Goal: Task Accomplishment & Management: Use online tool/utility

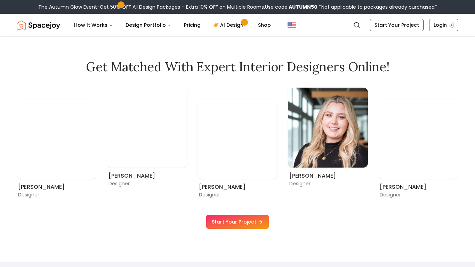
scroll to position [388, 0]
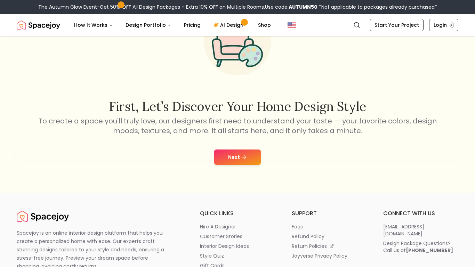
scroll to position [59, 0]
click at [236, 154] on button "Next" at bounding box center [237, 157] width 47 height 15
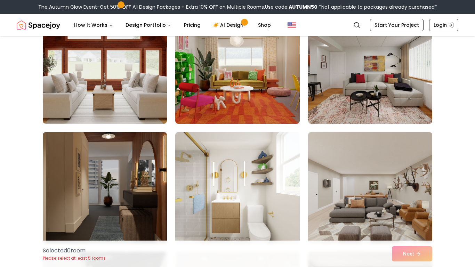
scroll to position [85, 0]
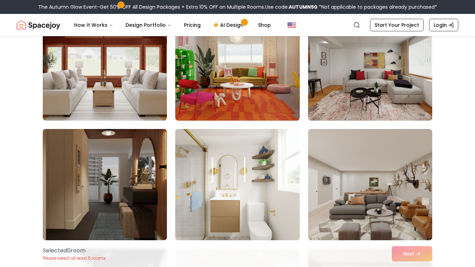
click at [244, 172] on img at bounding box center [237, 184] width 130 height 117
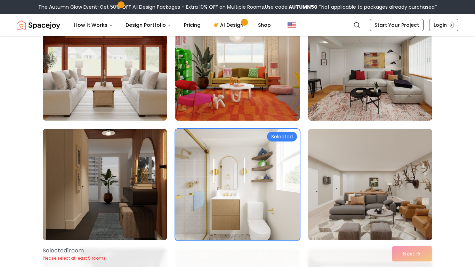
click at [232, 72] on img at bounding box center [237, 65] width 130 height 117
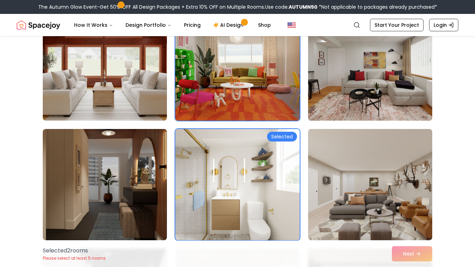
click at [334, 87] on img at bounding box center [370, 65] width 130 height 117
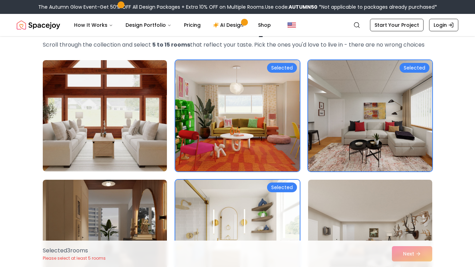
scroll to position [47, 0]
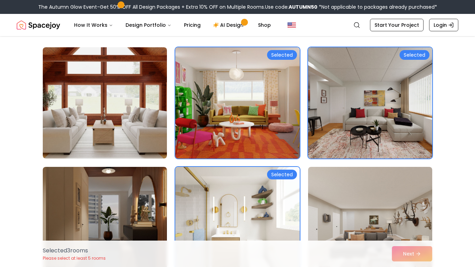
click at [263, 88] on img at bounding box center [237, 103] width 130 height 117
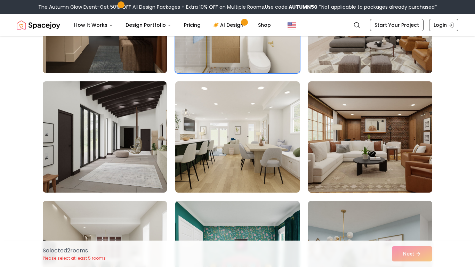
scroll to position [254, 0]
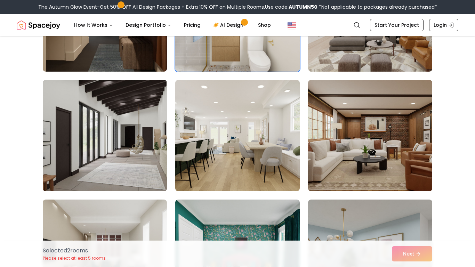
click at [146, 119] on img at bounding box center [105, 135] width 130 height 117
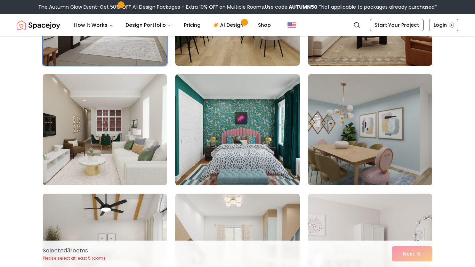
click at [146, 119] on img at bounding box center [105, 129] width 124 height 111
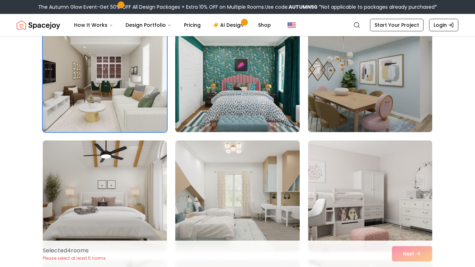
scroll to position [435, 0]
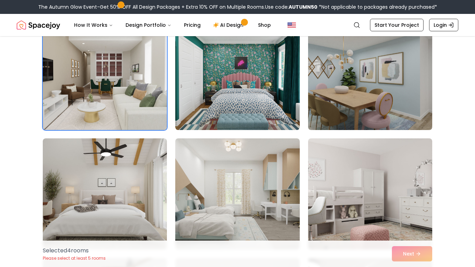
click at [130, 119] on img at bounding box center [105, 74] width 130 height 117
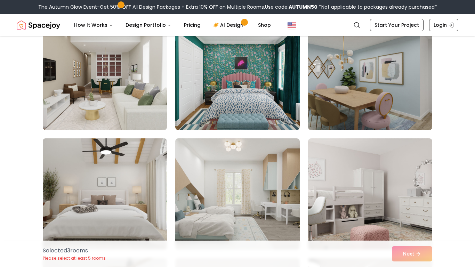
click at [138, 164] on img at bounding box center [105, 194] width 130 height 117
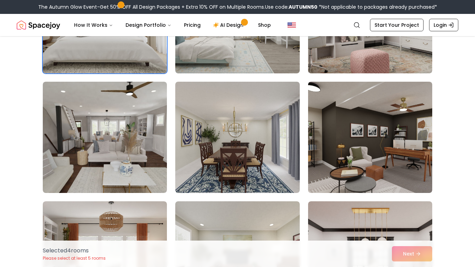
scroll to position [607, 0]
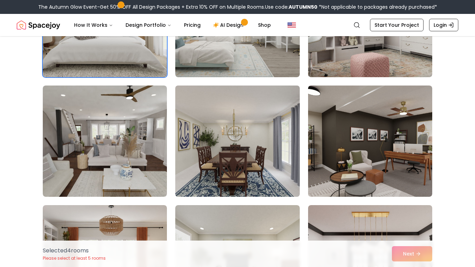
click at [267, 130] on img at bounding box center [237, 141] width 130 height 117
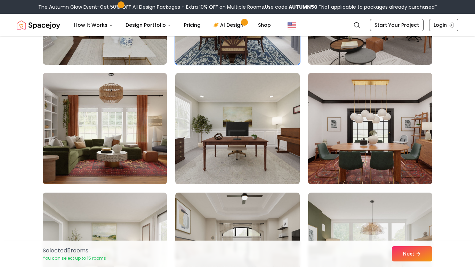
scroll to position [740, 0]
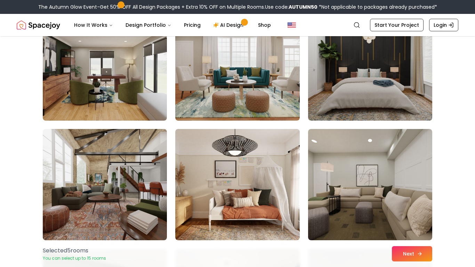
click at [412, 256] on button "Next" at bounding box center [412, 253] width 40 height 15
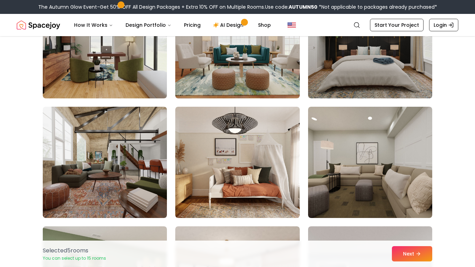
scroll to position [1042, 0]
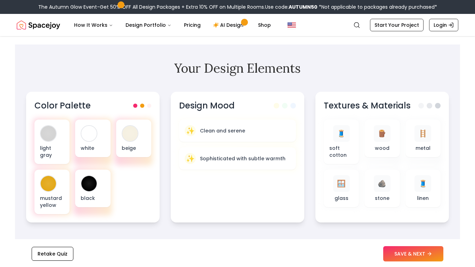
scroll to position [195, 0]
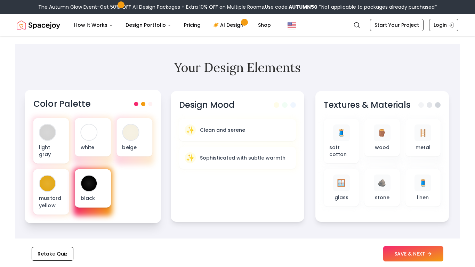
click at [97, 169] on div "black" at bounding box center [93, 188] width 36 height 38
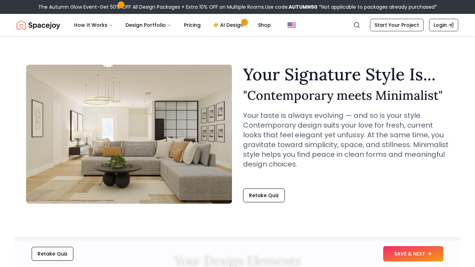
scroll to position [0, 0]
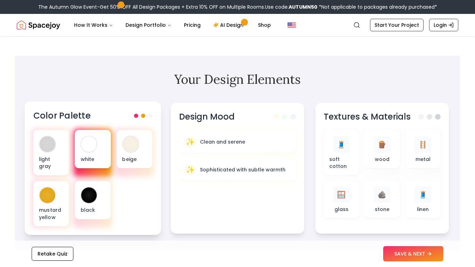
click at [90, 150] on div at bounding box center [89, 144] width 16 height 16
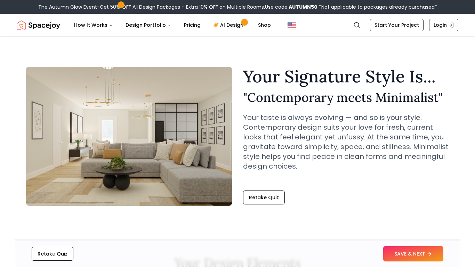
scroll to position [234, 0]
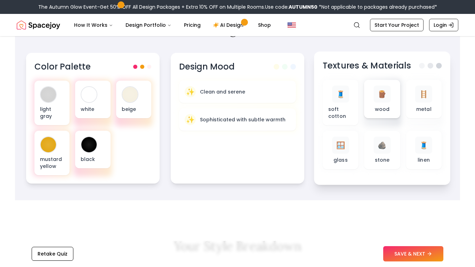
click at [380, 106] on p "wood" at bounding box center [382, 108] width 15 height 7
click at [346, 105] on div "🧵 soft cotton" at bounding box center [340, 103] width 25 height 34
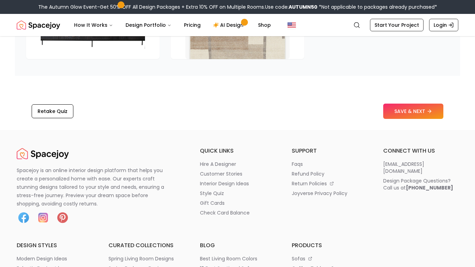
scroll to position [0, 0]
